Goal: Find specific page/section: Find specific page/section

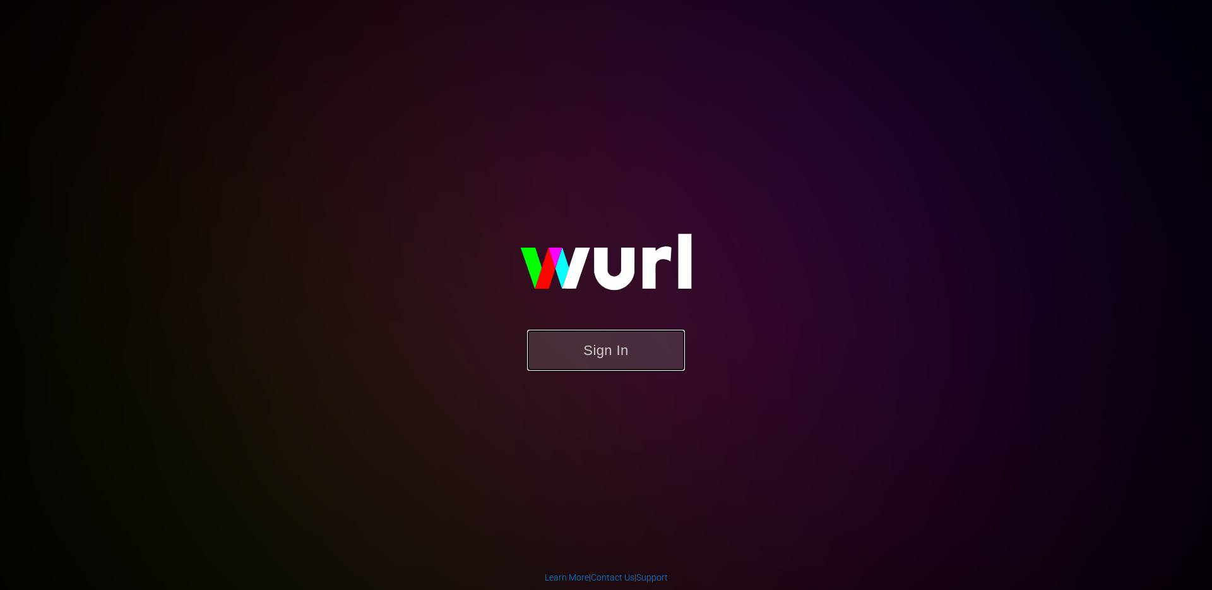
click at [631, 362] on button "Sign In" at bounding box center [606, 350] width 158 height 41
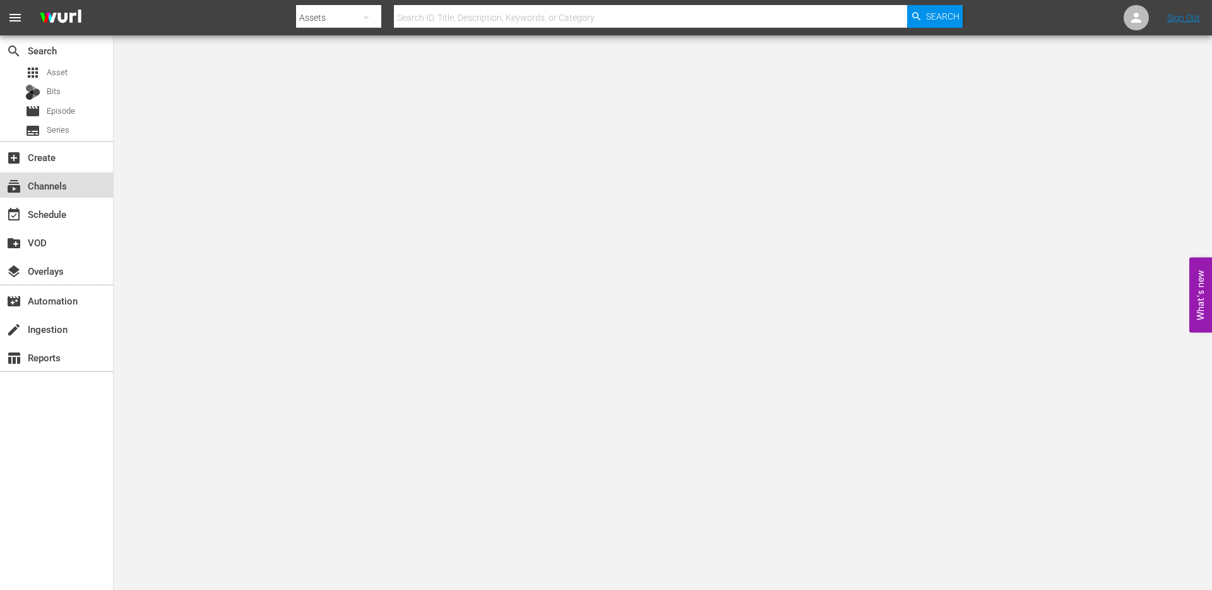
click at [23, 186] on div "subscriptions Channels" at bounding box center [35, 183] width 71 height 11
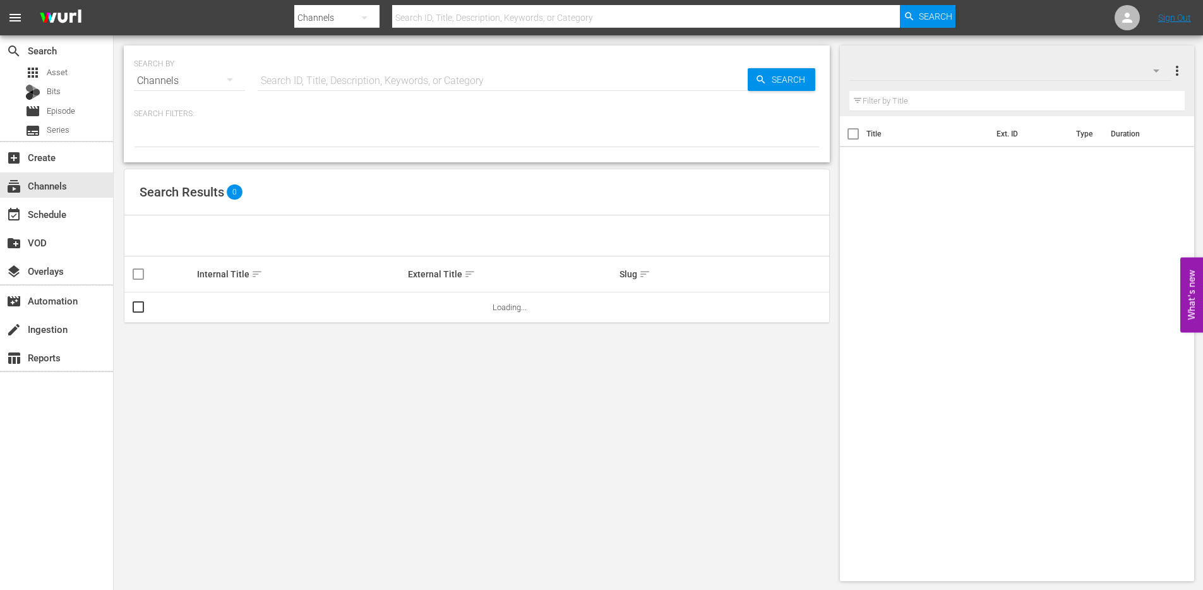
click at [446, 21] on input "text" at bounding box center [646, 18] width 508 height 30
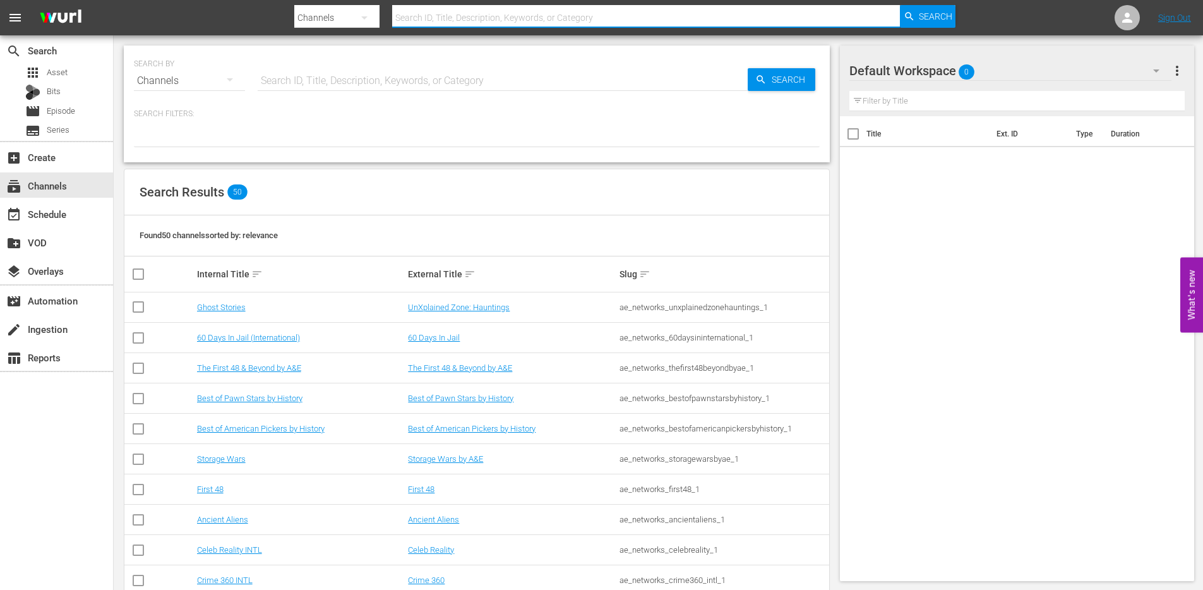
type input "crime 360"
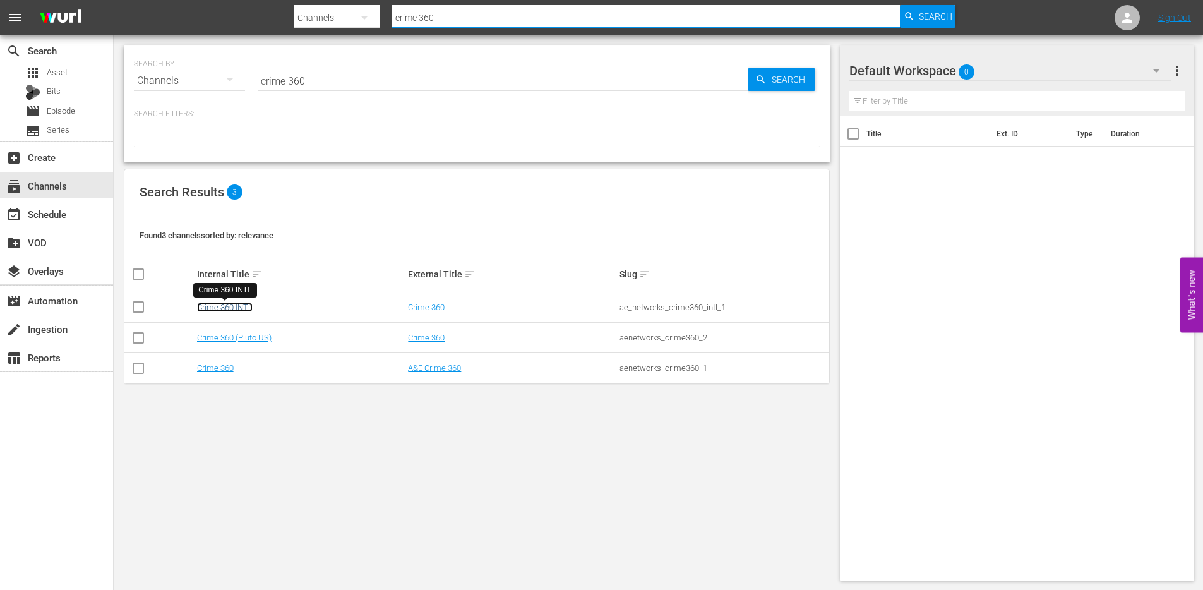
click at [227, 306] on link "Crime 360 INTL" at bounding box center [225, 306] width 56 height 9
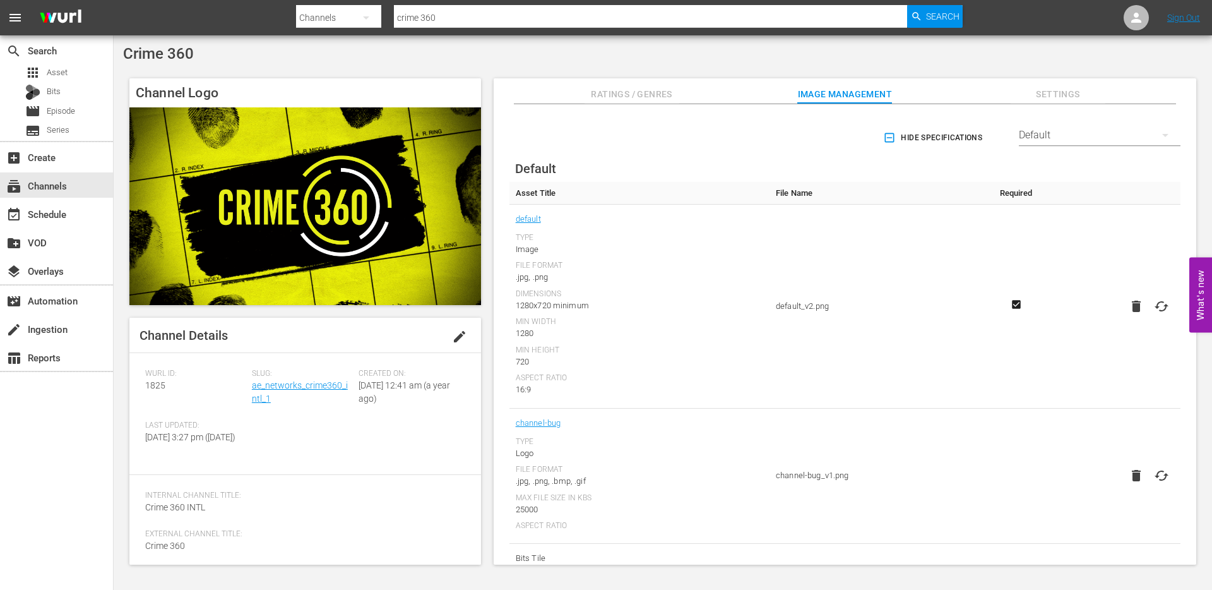
click at [1054, 90] on span "Settings" at bounding box center [1058, 95] width 95 height 16
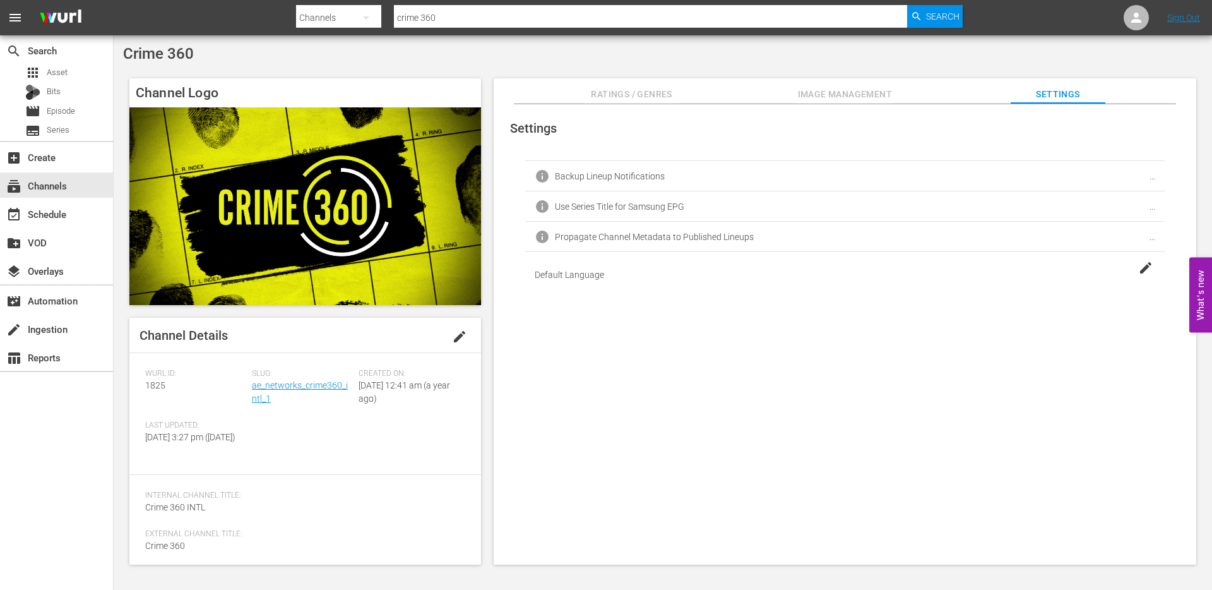
click at [613, 99] on span "Ratings / Genres" at bounding box center [632, 95] width 95 height 16
